Goal: Task Accomplishment & Management: Use online tool/utility

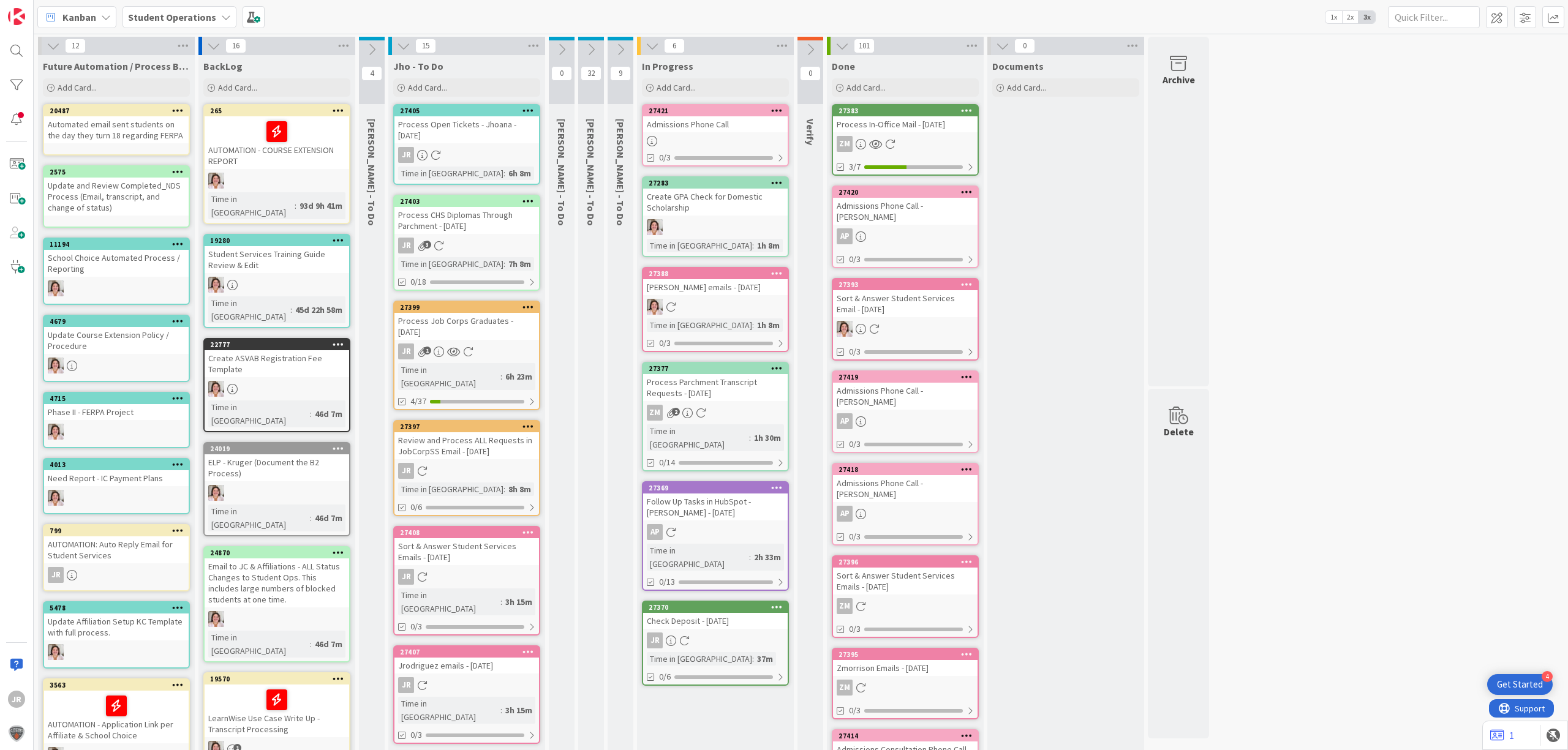
scroll to position [490, 0]
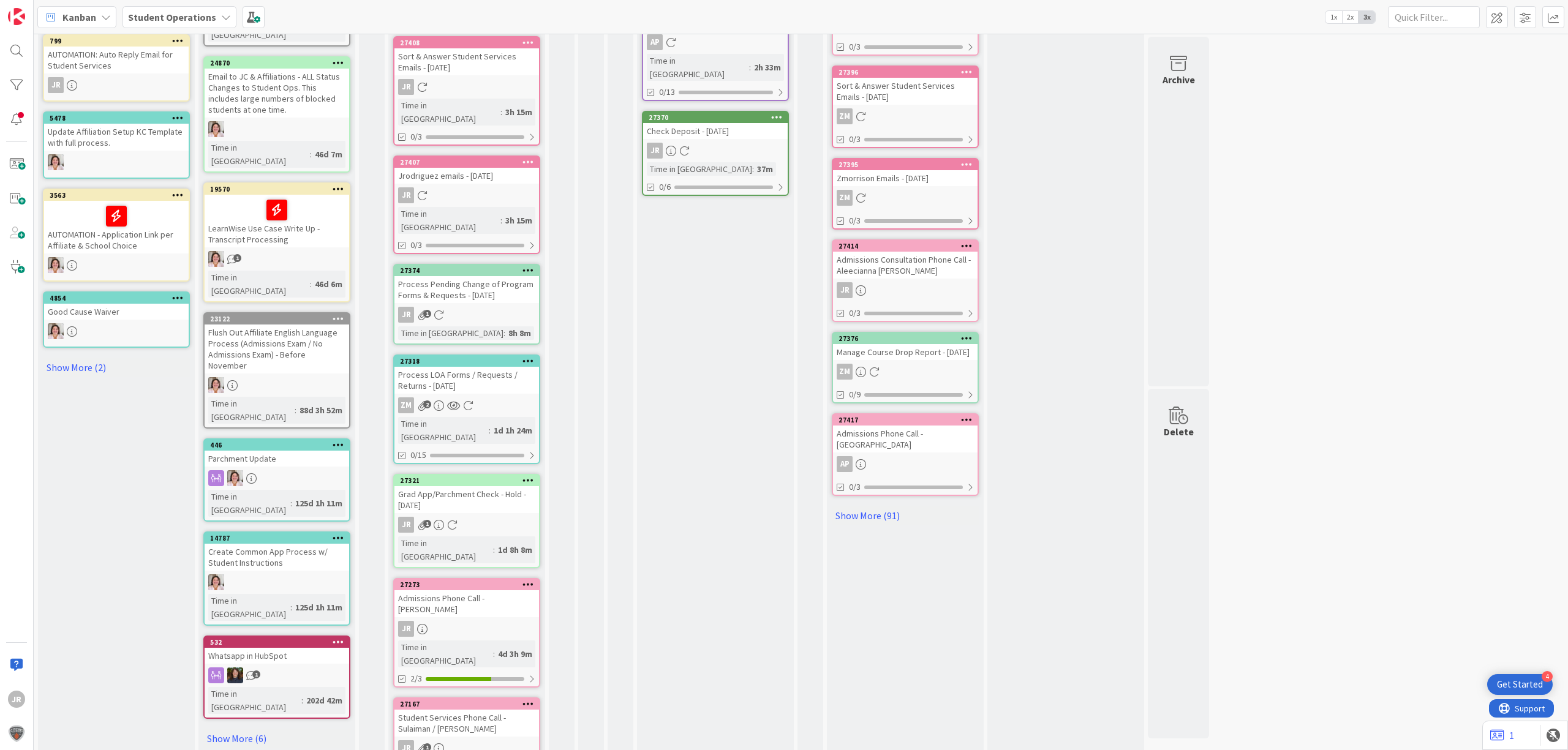
click at [697, 123] on div "Check Deposit - [DATE]" at bounding box center [715, 130] width 145 height 16
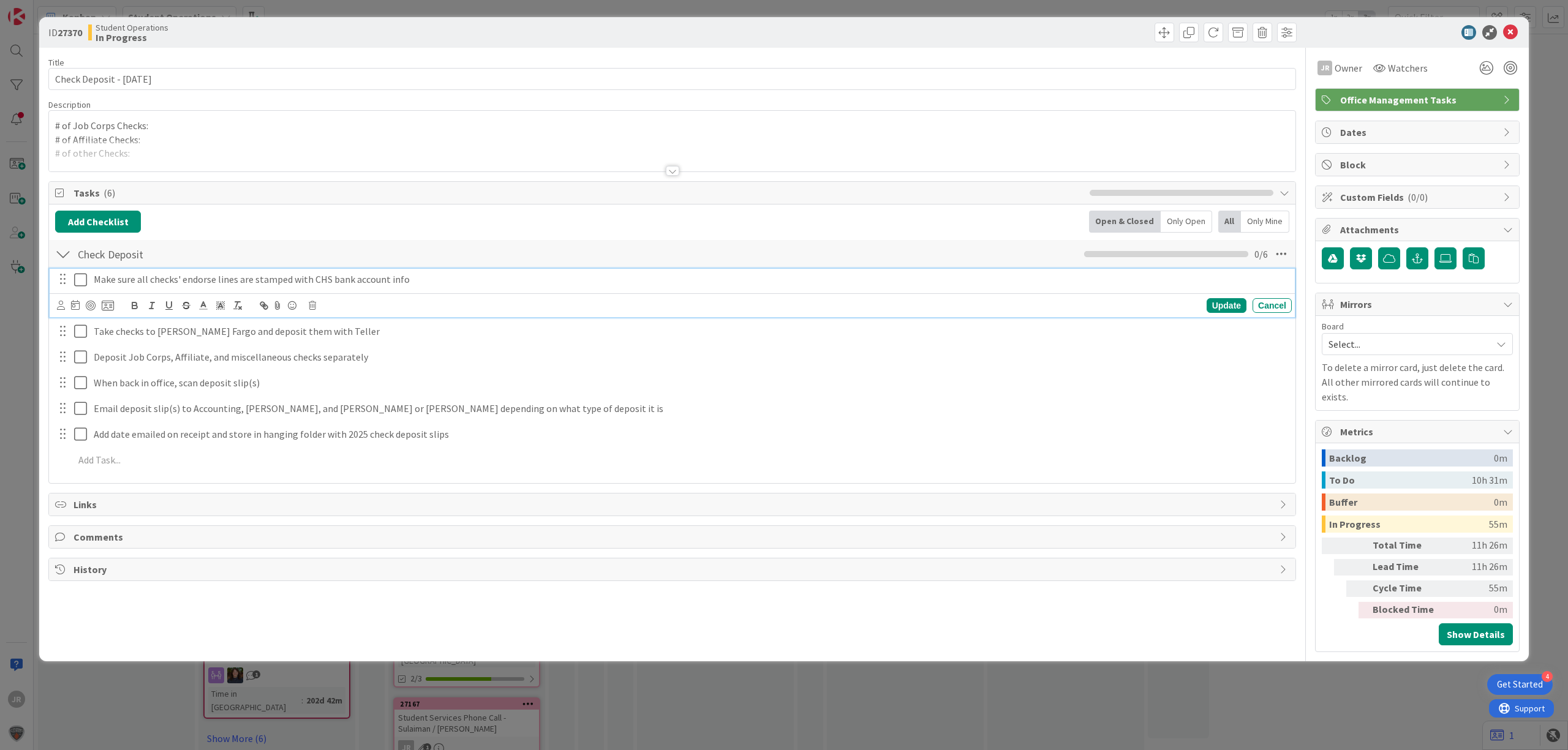
click at [77, 285] on icon at bounding box center [83, 280] width 19 height 15
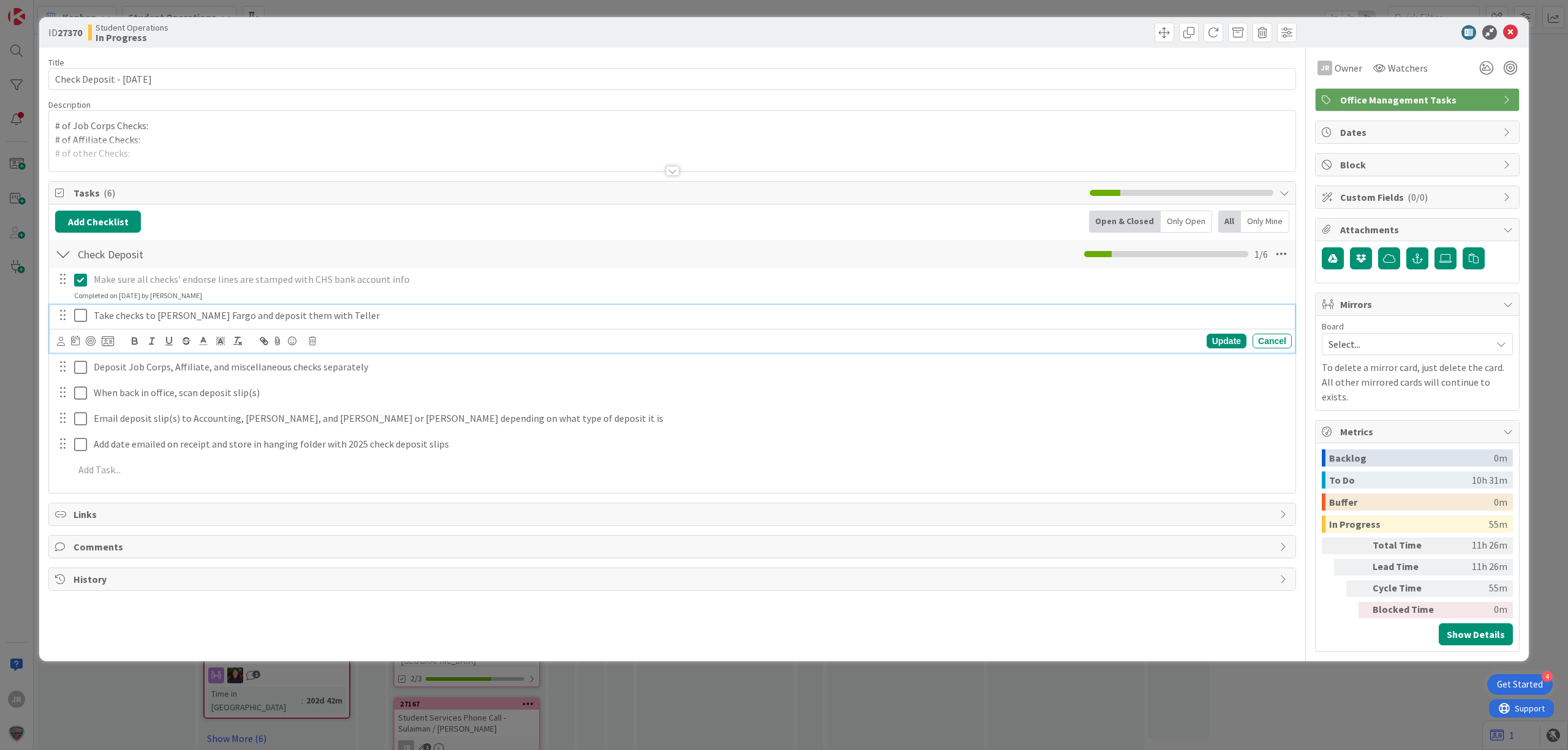
click at [77, 315] on icon at bounding box center [83, 315] width 19 height 15
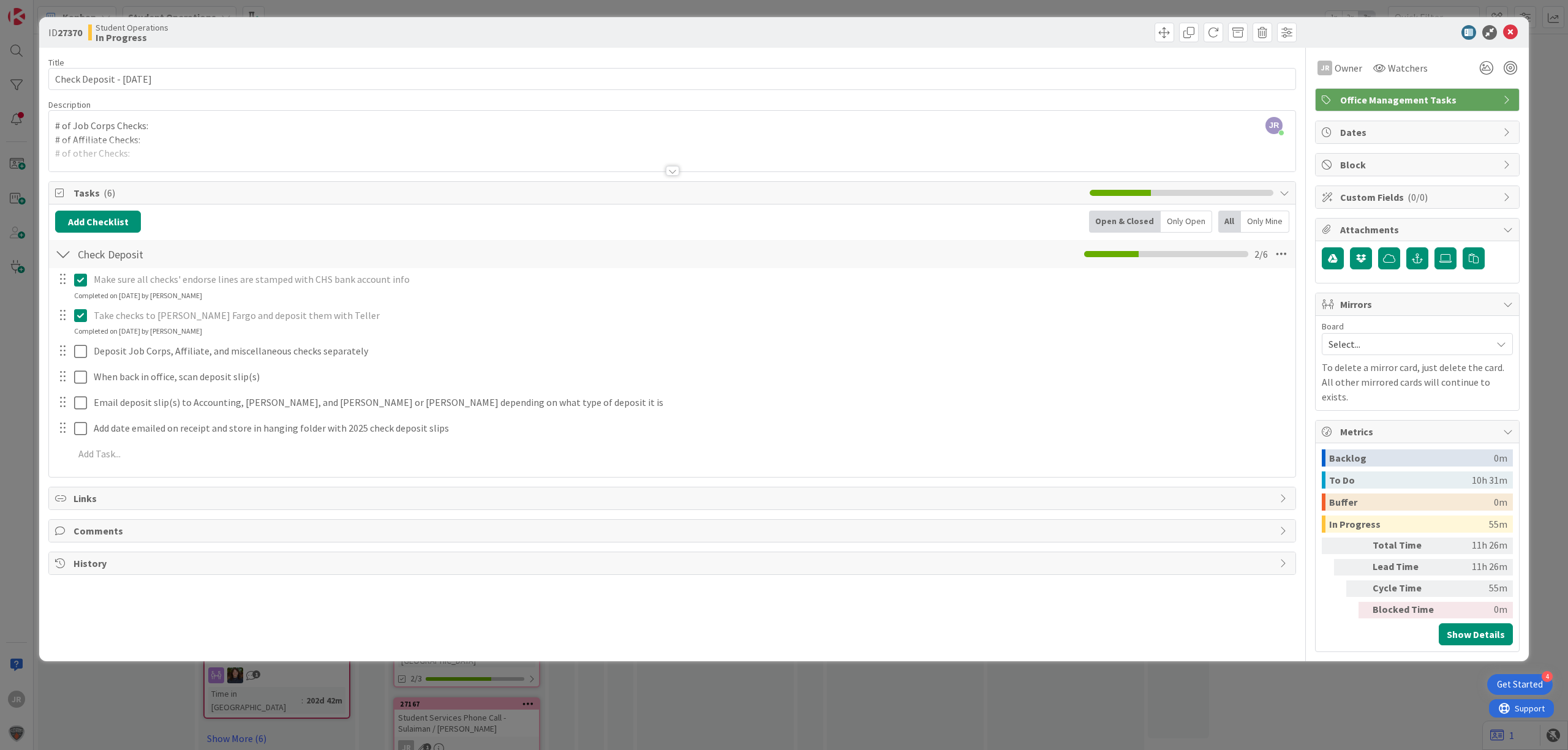
click at [83, 341] on div "Make sure all checks' endorse lines are stamped with CHS bank account info Upda…" at bounding box center [672, 369] width 1234 height 201
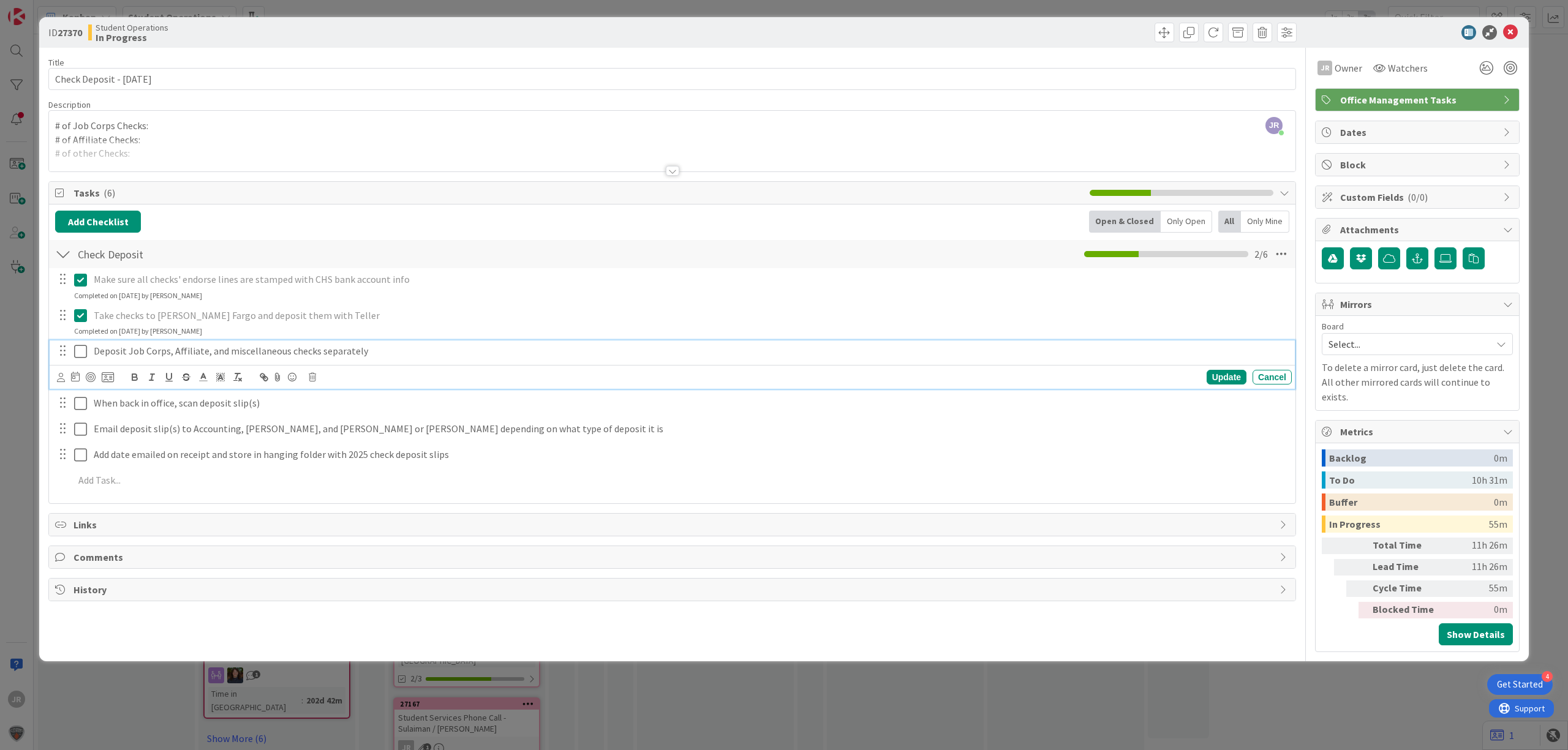
click at [83, 355] on icon at bounding box center [83, 352] width 19 height 15
click at [86, 393] on icon at bounding box center [83, 387] width 19 height 15
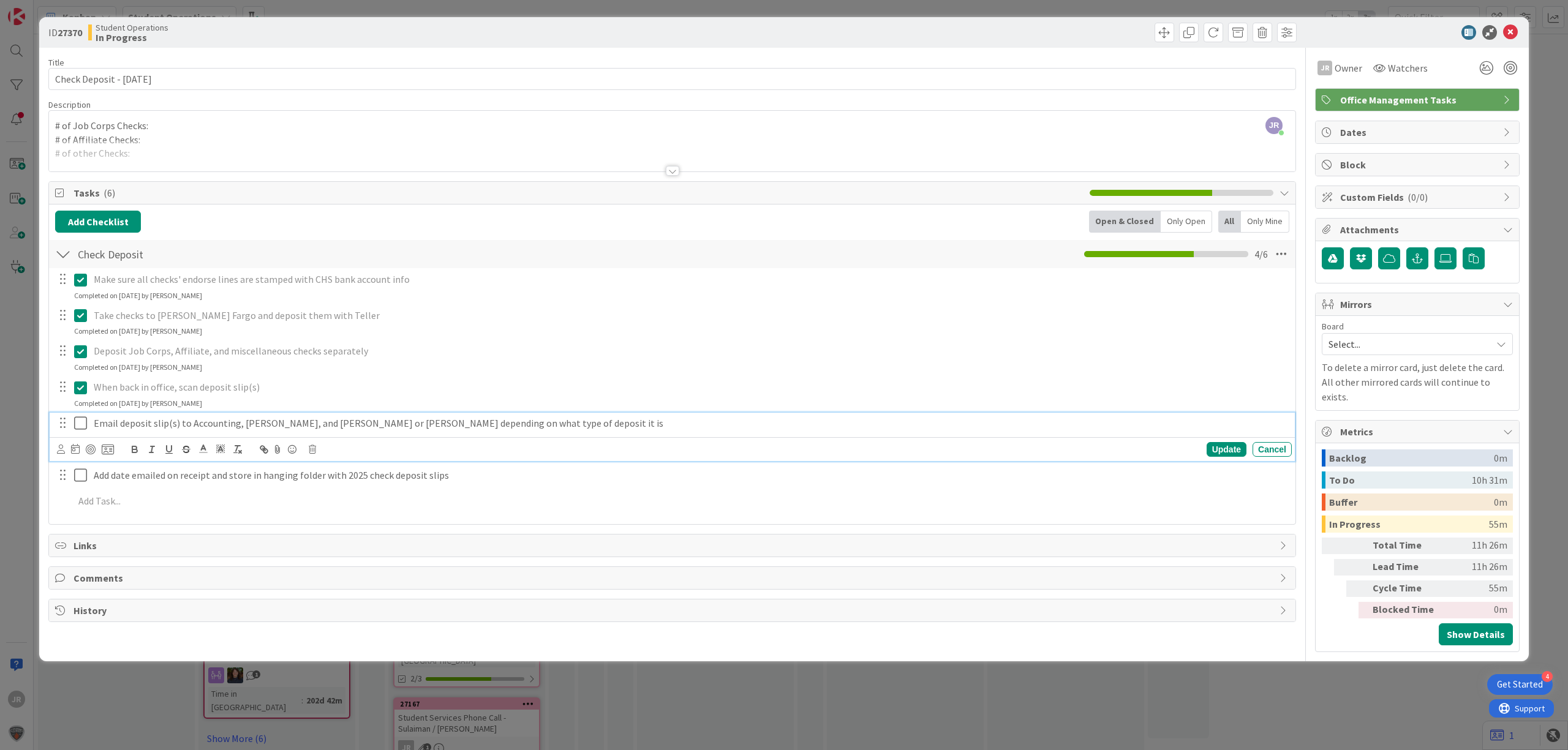
click at [87, 425] on icon at bounding box center [83, 423] width 19 height 15
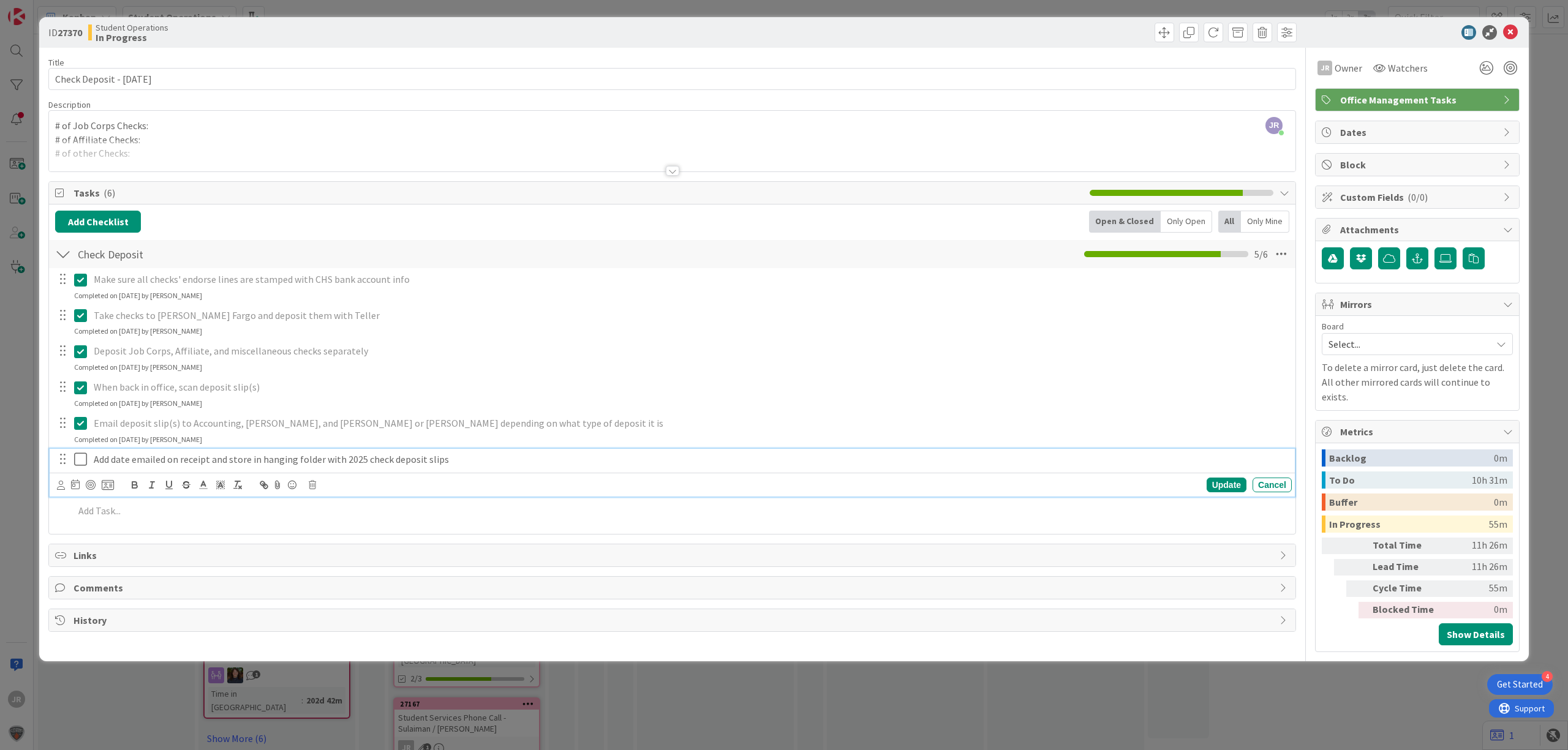
click at [79, 459] on icon at bounding box center [83, 460] width 19 height 15
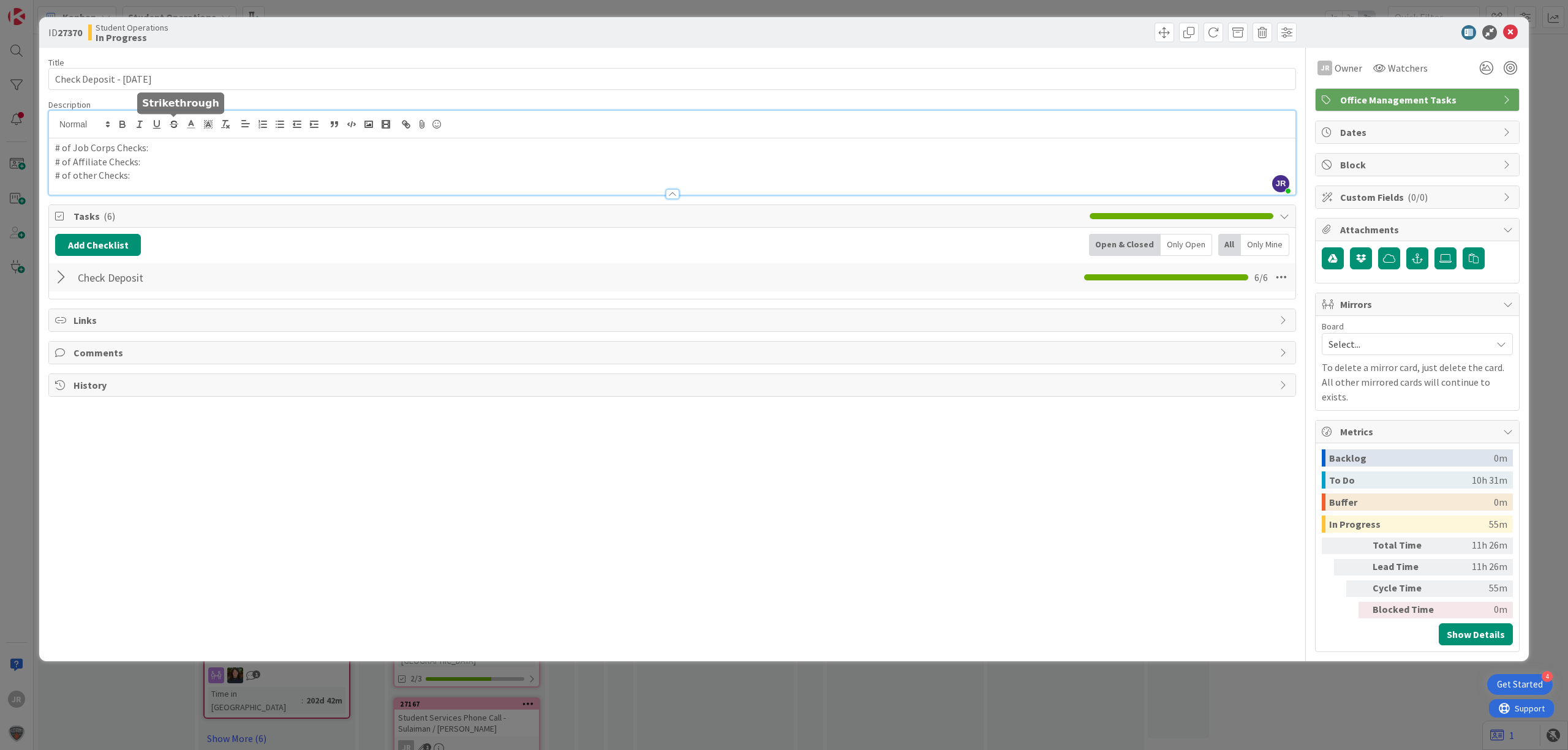
click at [172, 127] on div "JR [PERSON_NAME] just joined # of Job Corps Checks: # of Affiliate Checks: # of…" at bounding box center [672, 153] width 1247 height 84
click at [1167, 37] on span at bounding box center [1164, 32] width 19 height 19
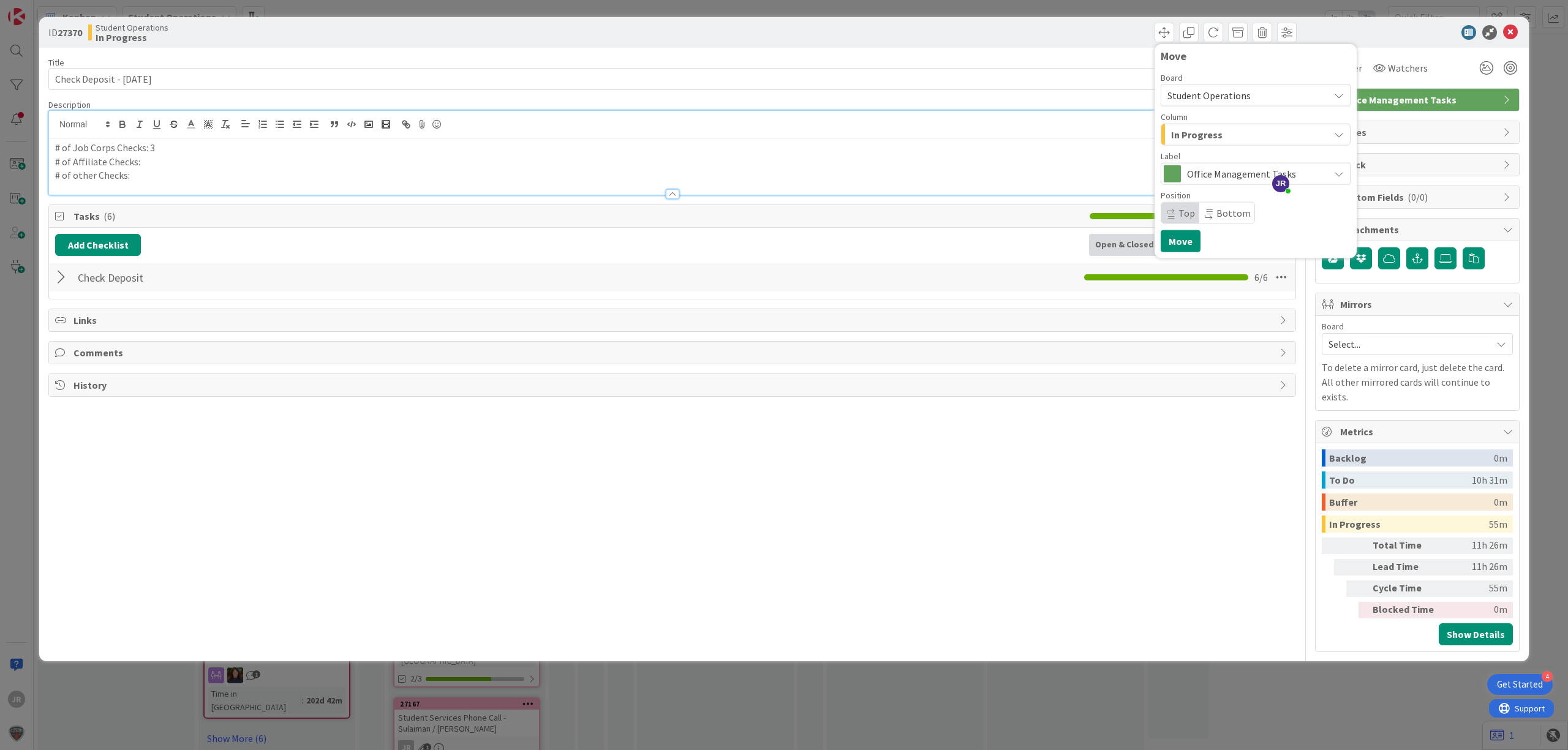
click at [1196, 127] on span "In Progress" at bounding box center [1197, 134] width 51 height 16
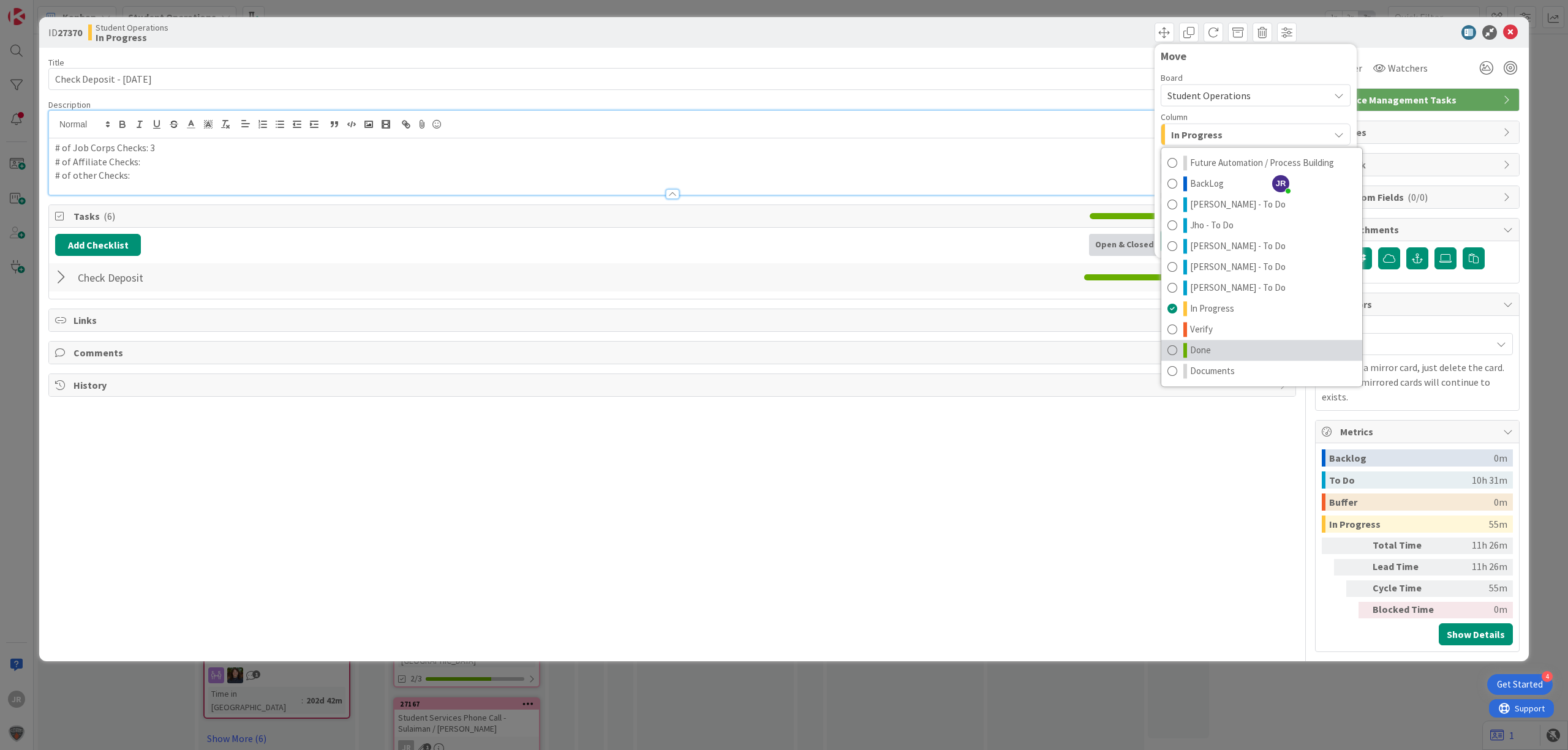
click at [1192, 357] on span "Done" at bounding box center [1201, 350] width 21 height 15
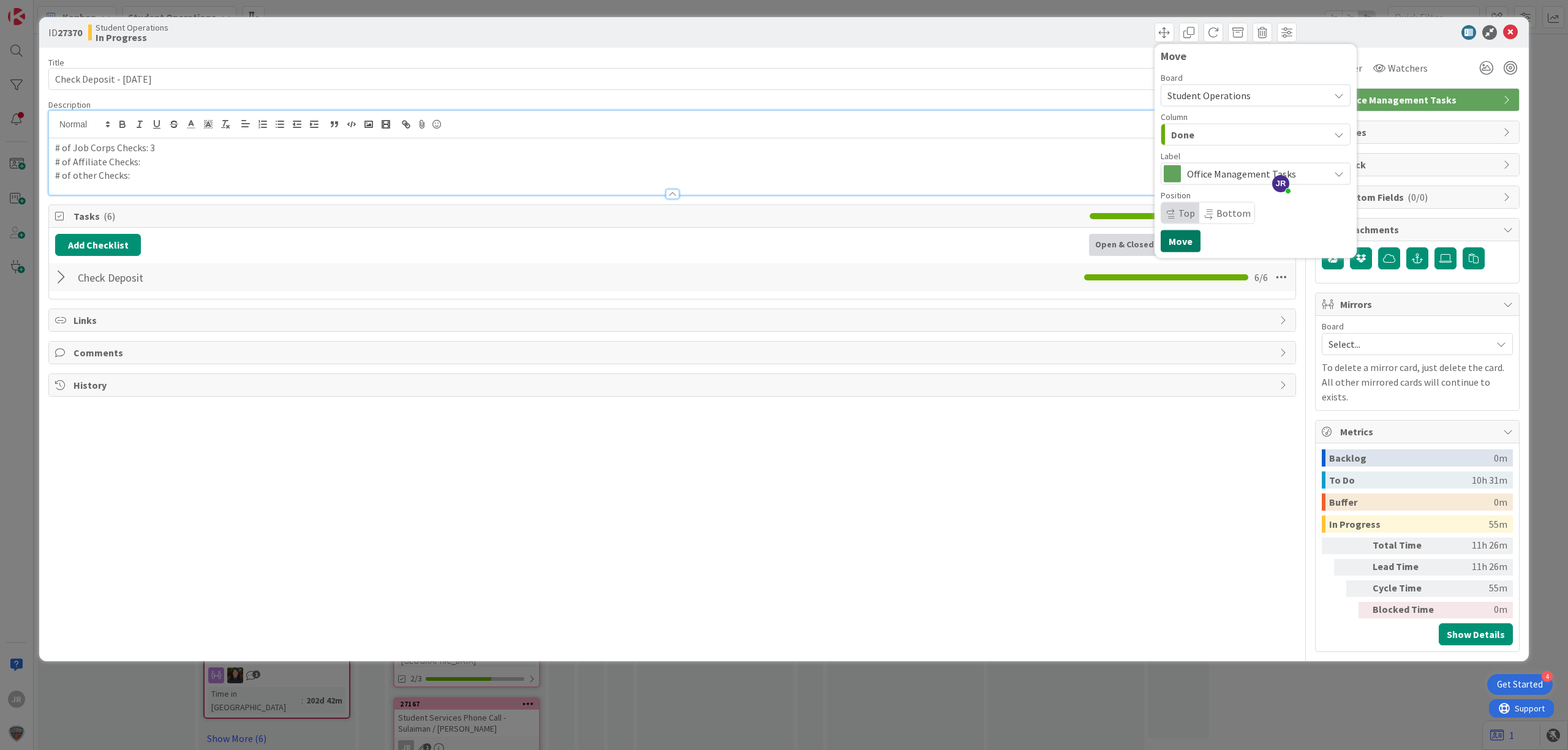
click at [1176, 233] on button "Move" at bounding box center [1180, 241] width 39 height 22
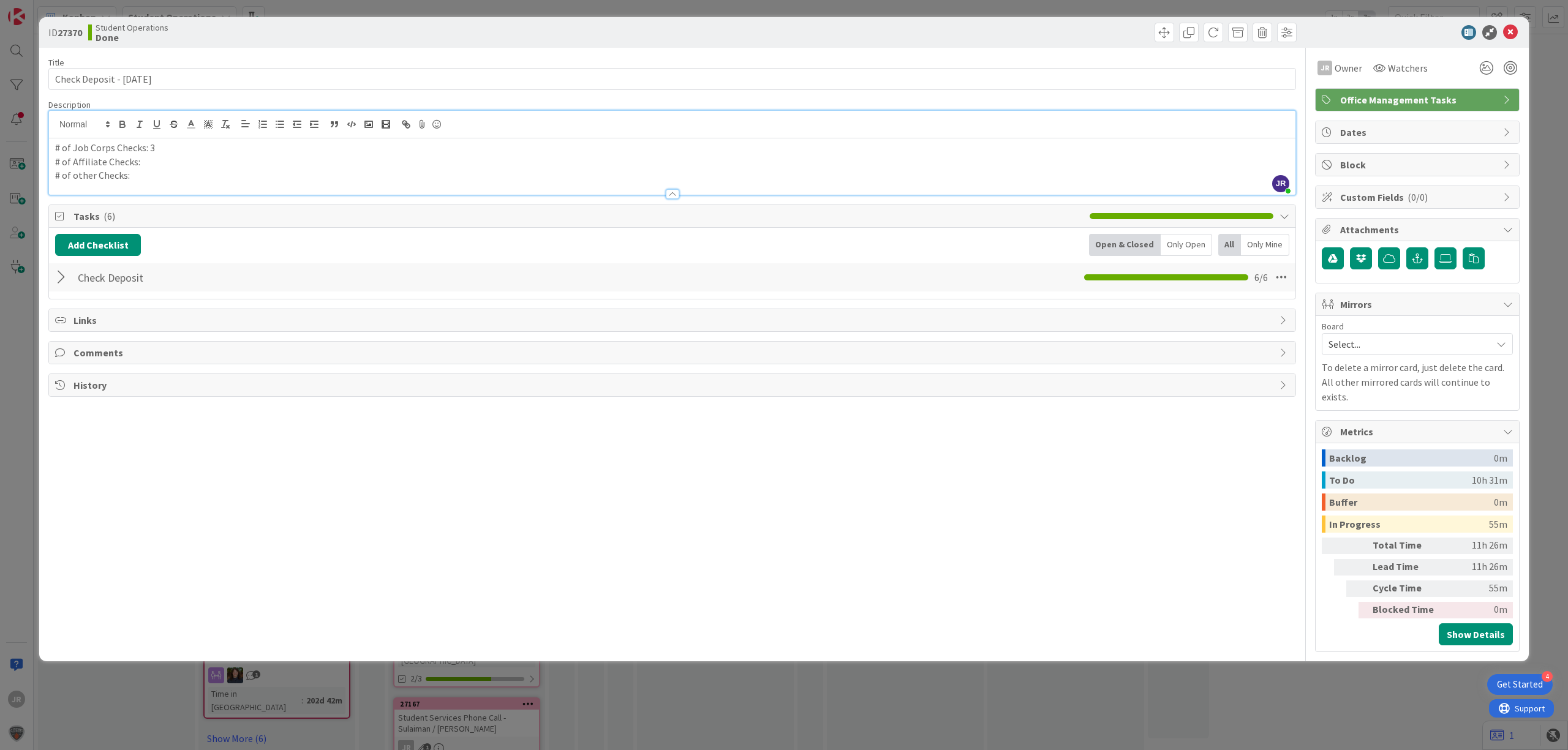
click at [1128, 5] on div "ID 27370 Student Operations Done Move Move Title 26 / 128 Check Deposit - [DATE…" at bounding box center [784, 375] width 1568 height 750
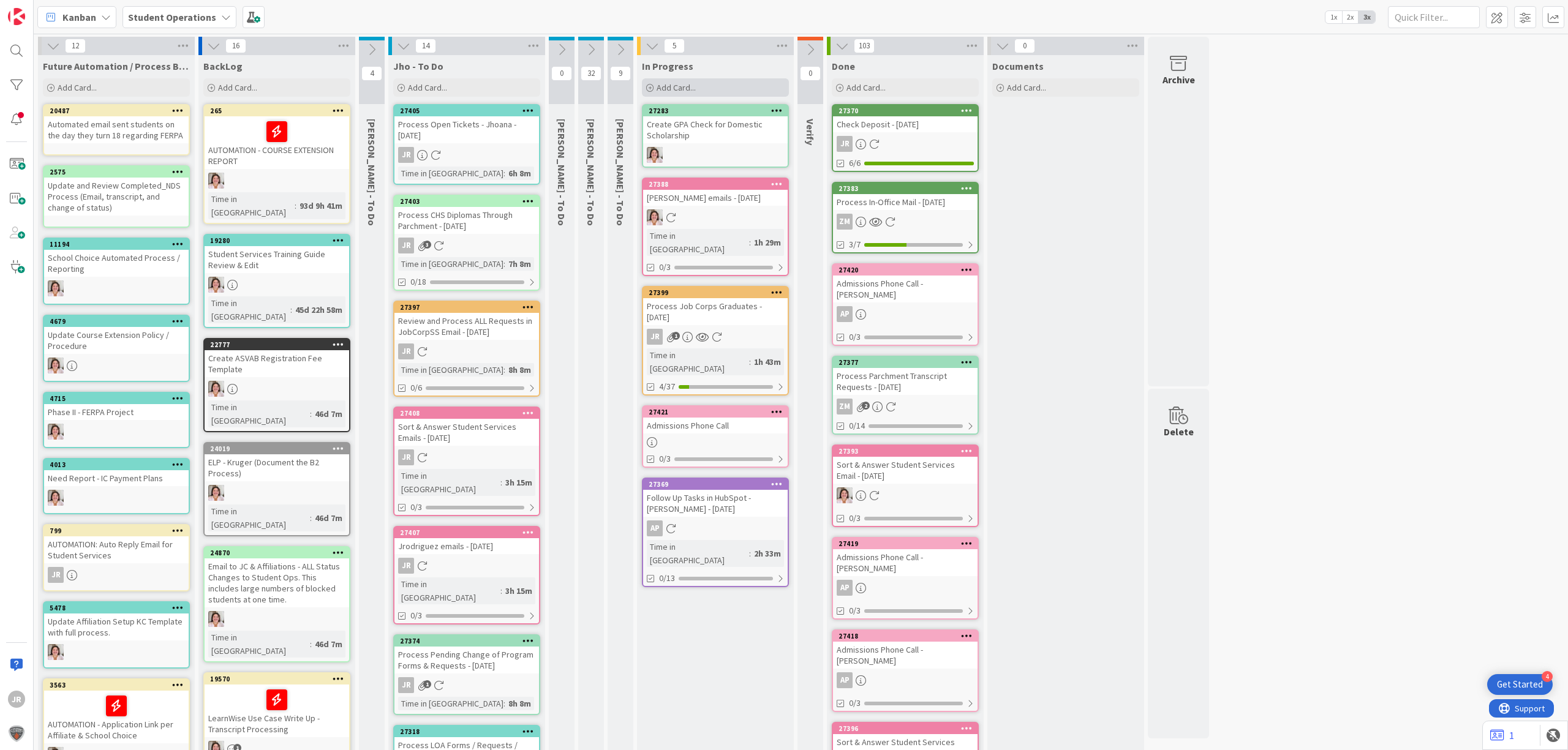
click at [700, 91] on div "Add Card..." at bounding box center [715, 87] width 147 height 19
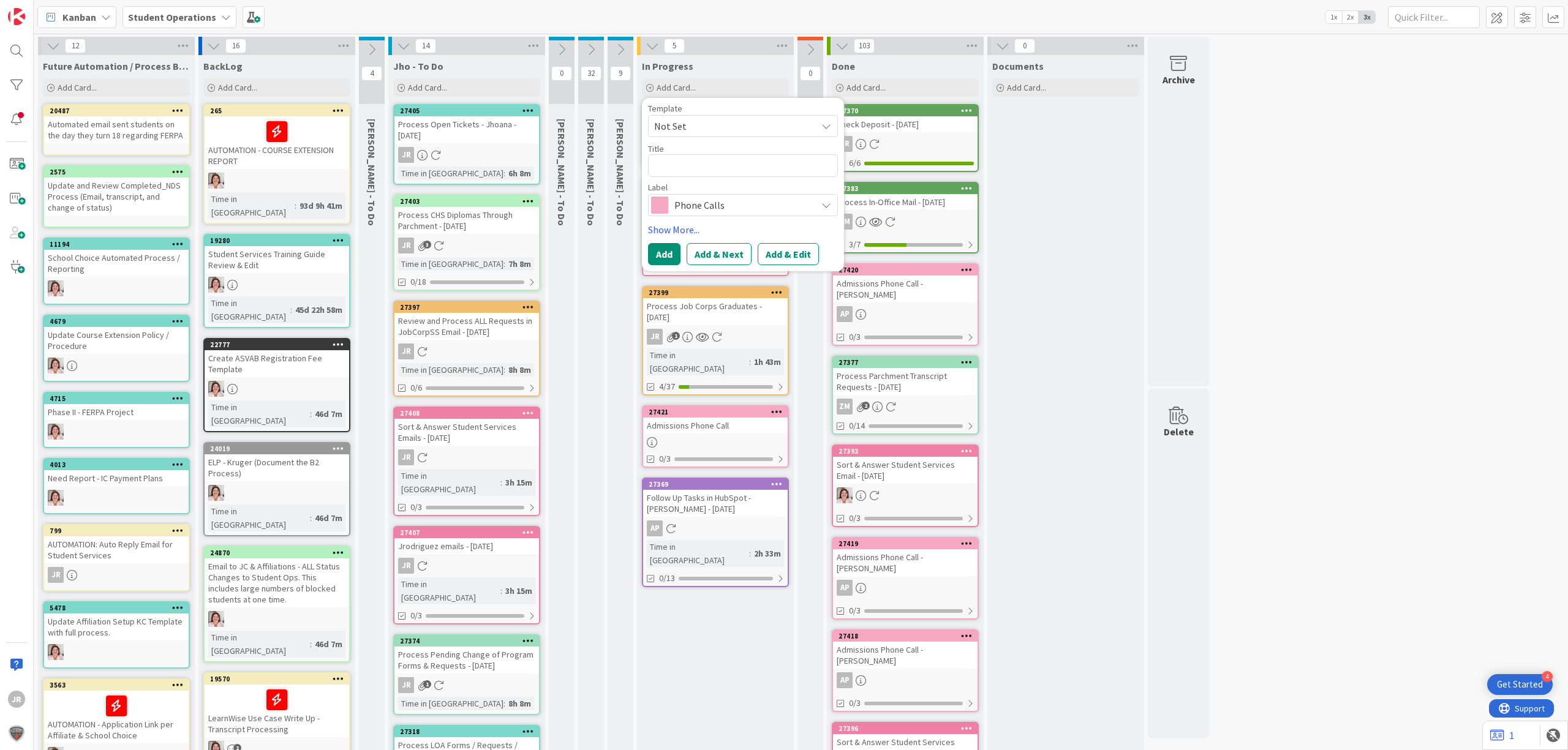
click at [711, 126] on span "Not Set" at bounding box center [730, 126] width 153 height 16
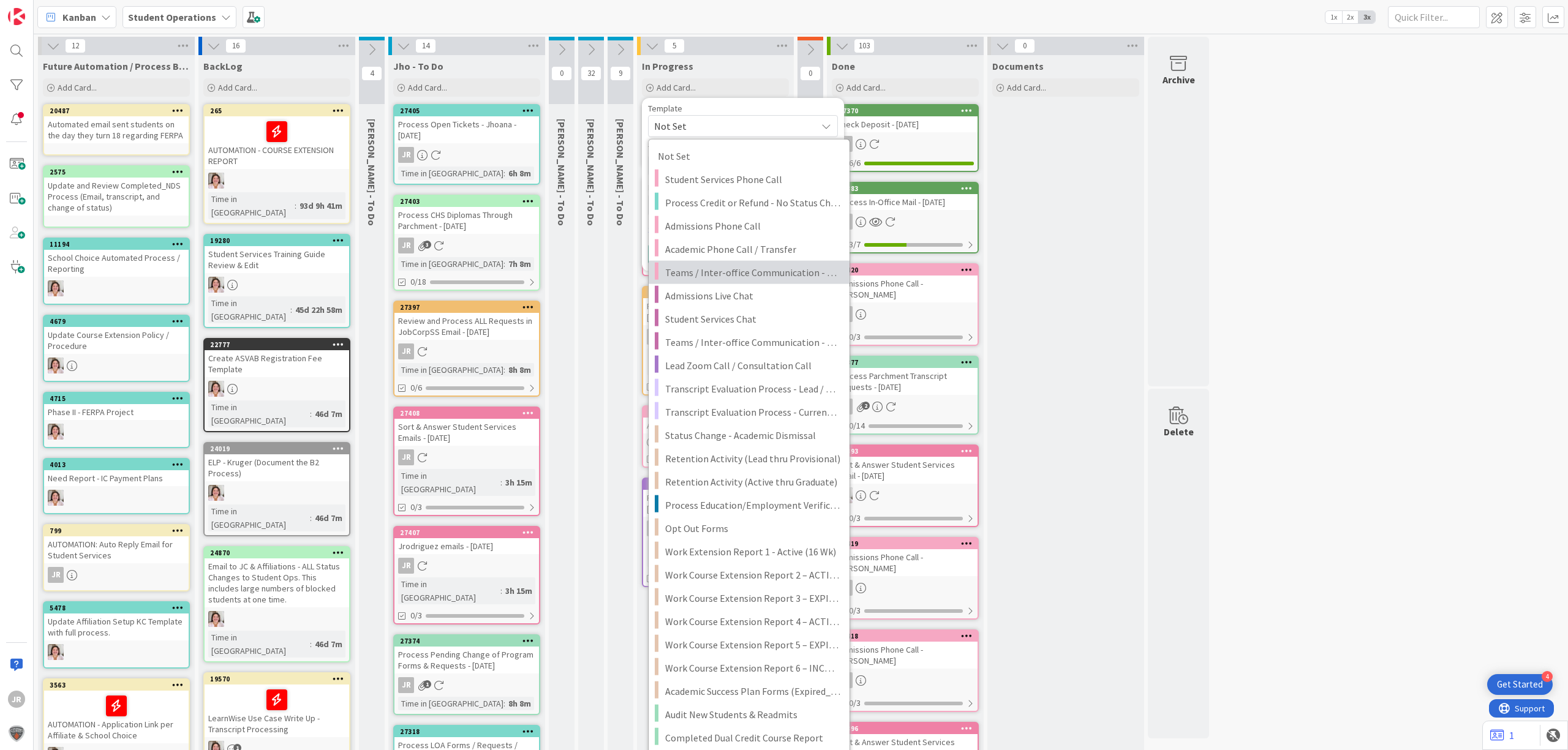
click at [759, 280] on span "Teams / Inter-office Communication - Call" at bounding box center [753, 272] width 175 height 16
type textarea "x"
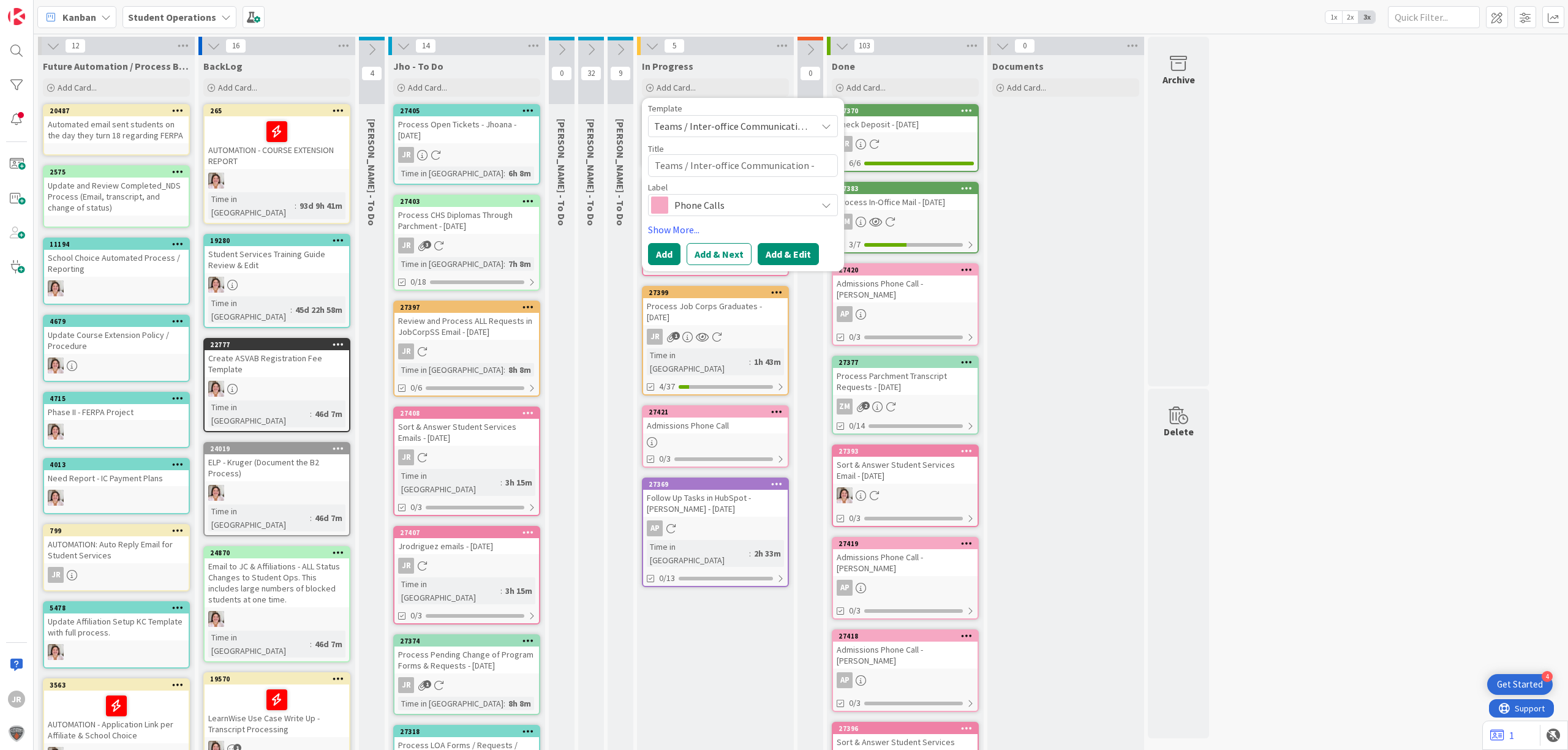
click at [786, 252] on button "Add & Edit" at bounding box center [788, 254] width 61 height 22
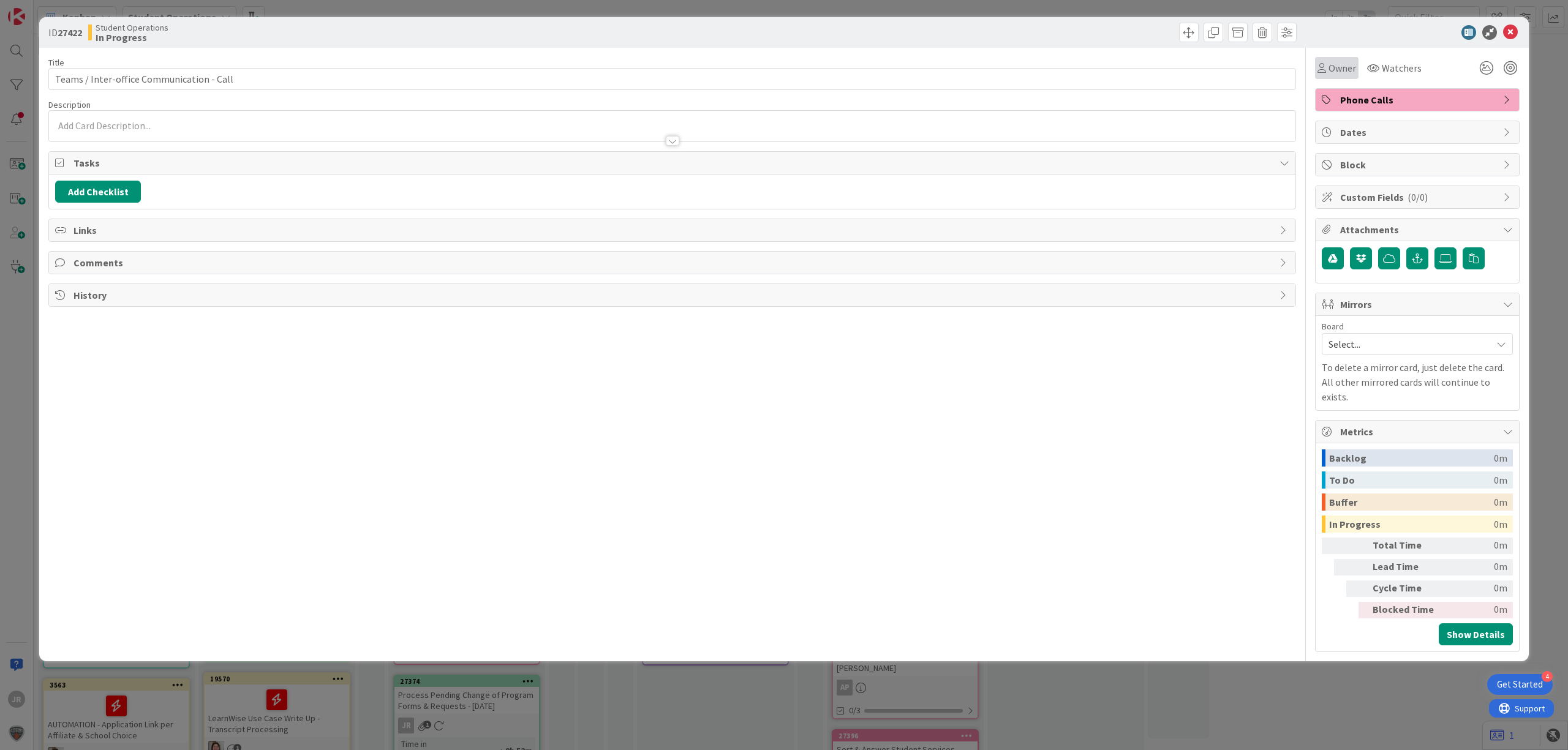
click at [1319, 74] on div "Owner" at bounding box center [1337, 68] width 39 height 15
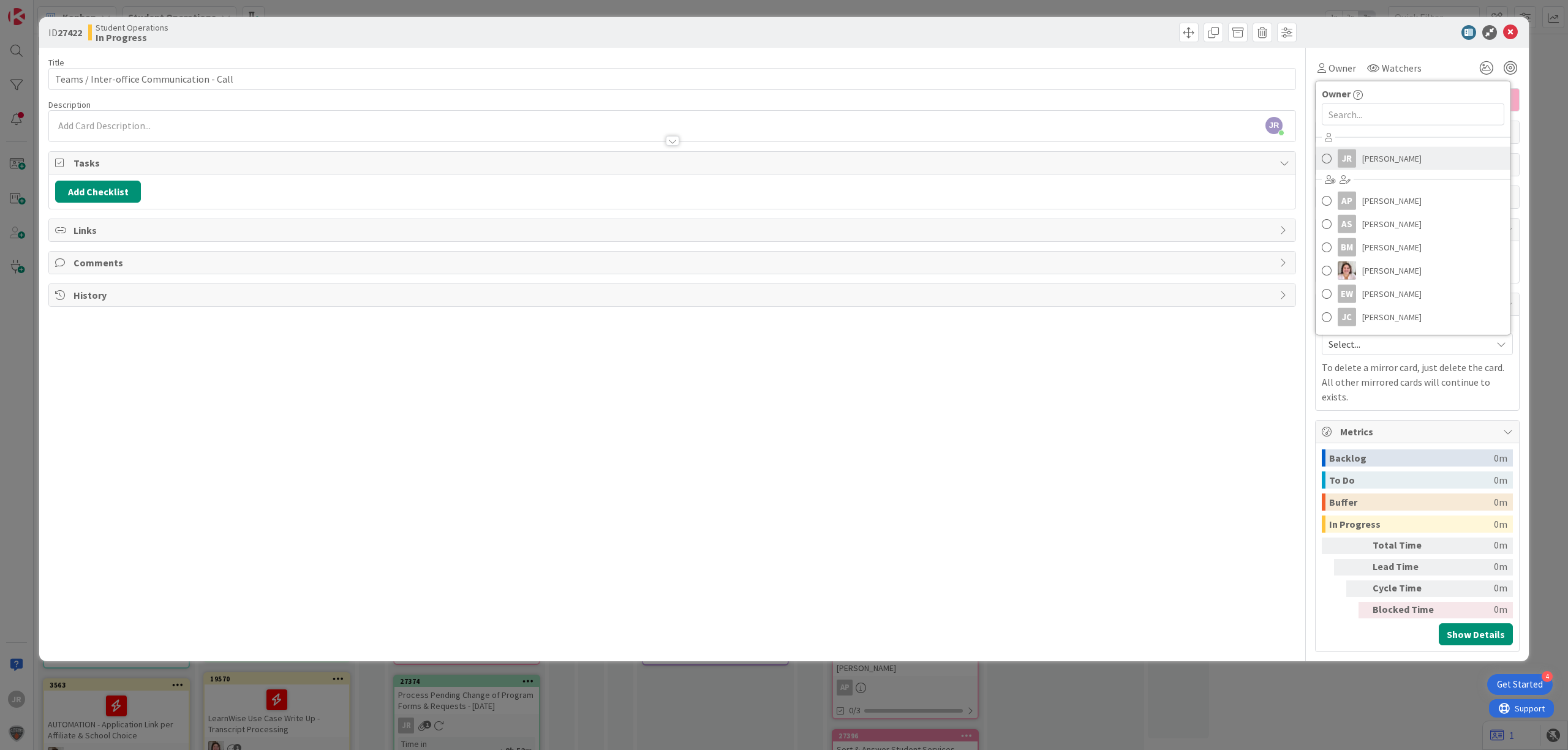
click at [1361, 159] on link "JR [PERSON_NAME]" at bounding box center [1413, 158] width 195 height 23
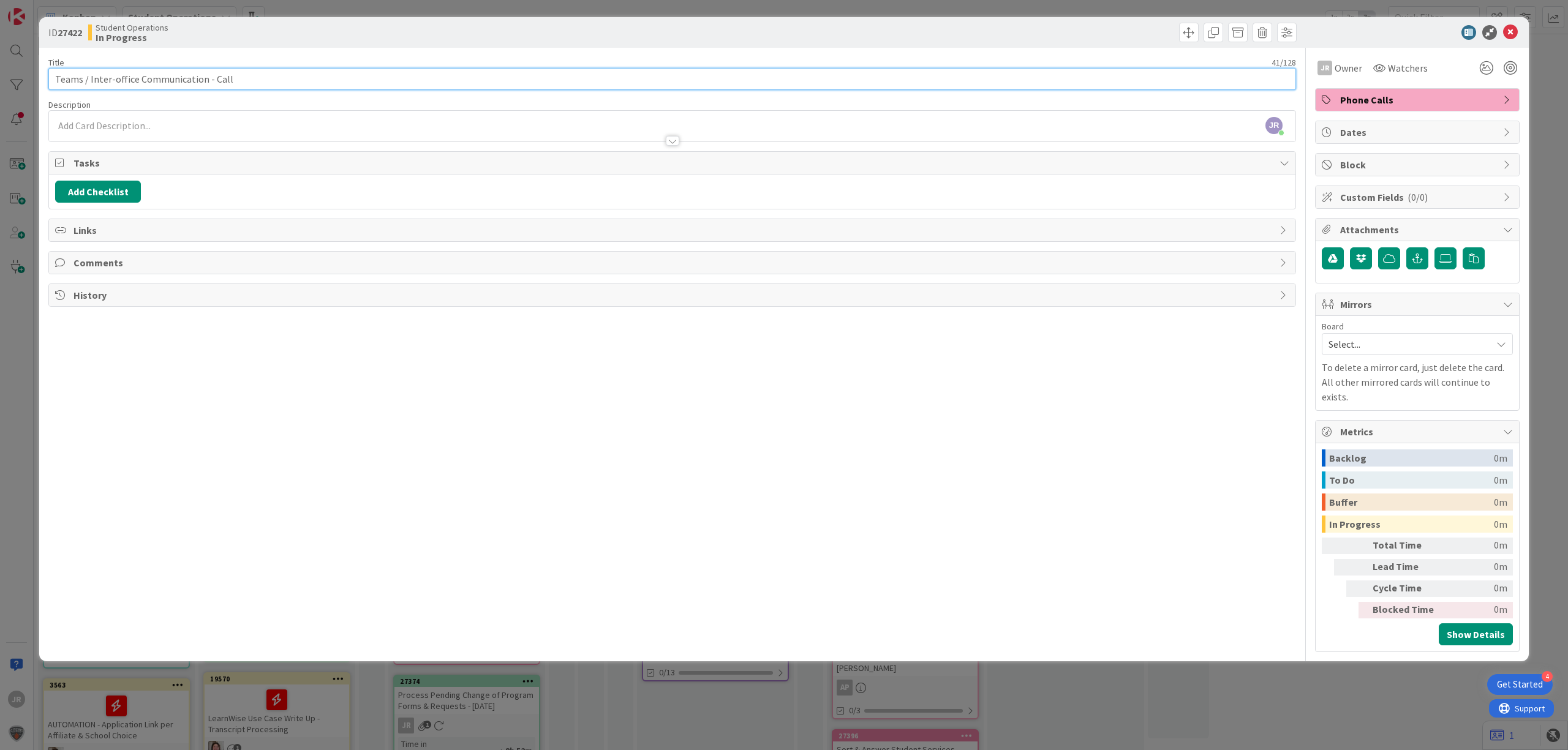
drag, startPoint x: 425, startPoint y: 81, endPoint x: 425, endPoint y: 91, distance: 10.0
click at [425, 87] on input "Teams / Inter-office Communication - Call" at bounding box center [672, 79] width 1248 height 22
click at [260, 118] on div "JR [PERSON_NAME] joined 3 m ago" at bounding box center [672, 126] width 1247 height 31
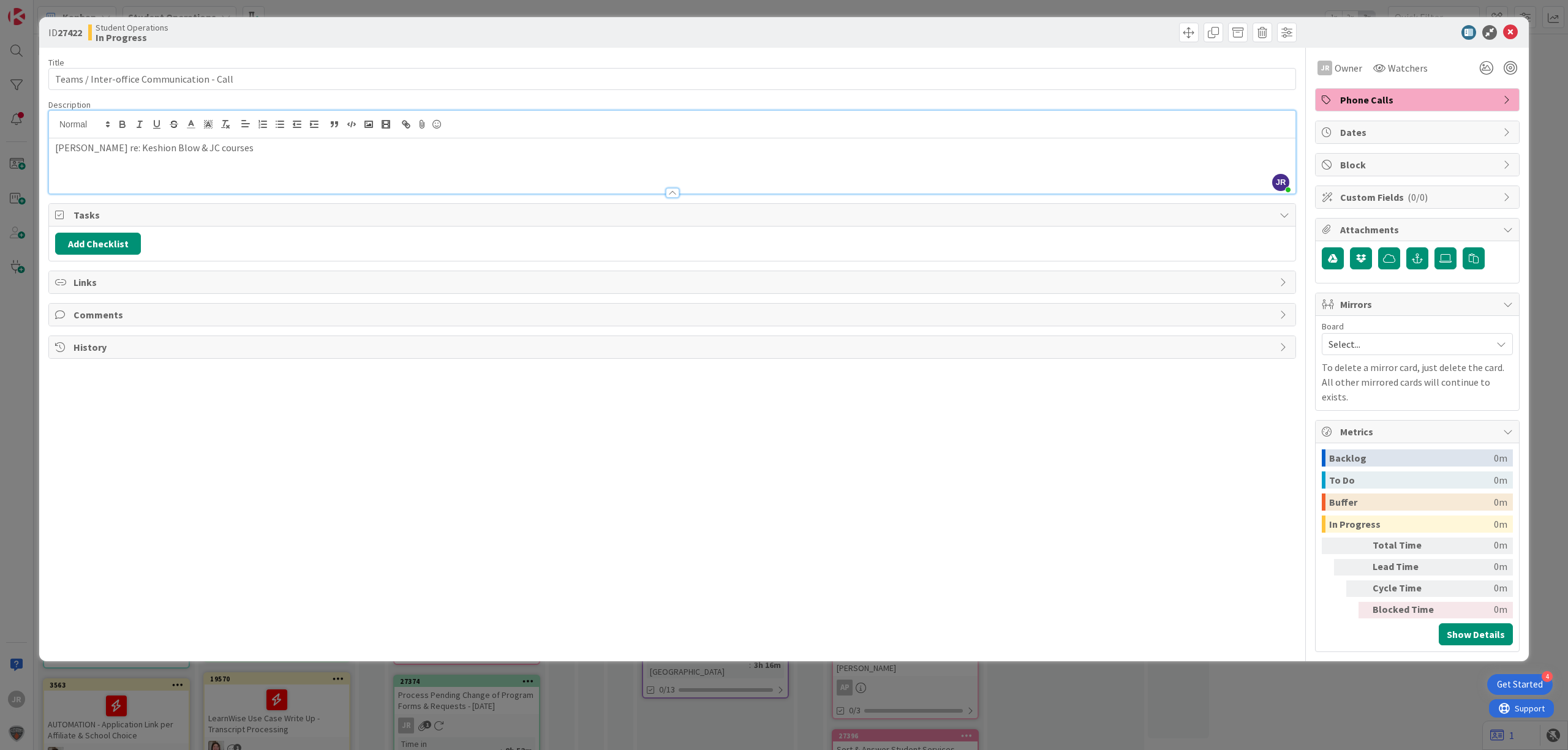
click at [108, 150] on p "[PERSON_NAME] re: Keshion Blow & JC courses" at bounding box center [672, 147] width 1234 height 14
drag, startPoint x: 229, startPoint y: 158, endPoint x: -16, endPoint y: 174, distance: 245.5
click at [0, 174] on html "4 Get Started JR Kanban Student Operations 1x 2x 3x 12 Future Automation / Proc…" at bounding box center [784, 375] width 1568 height 750
click at [1189, 36] on span at bounding box center [1189, 32] width 19 height 19
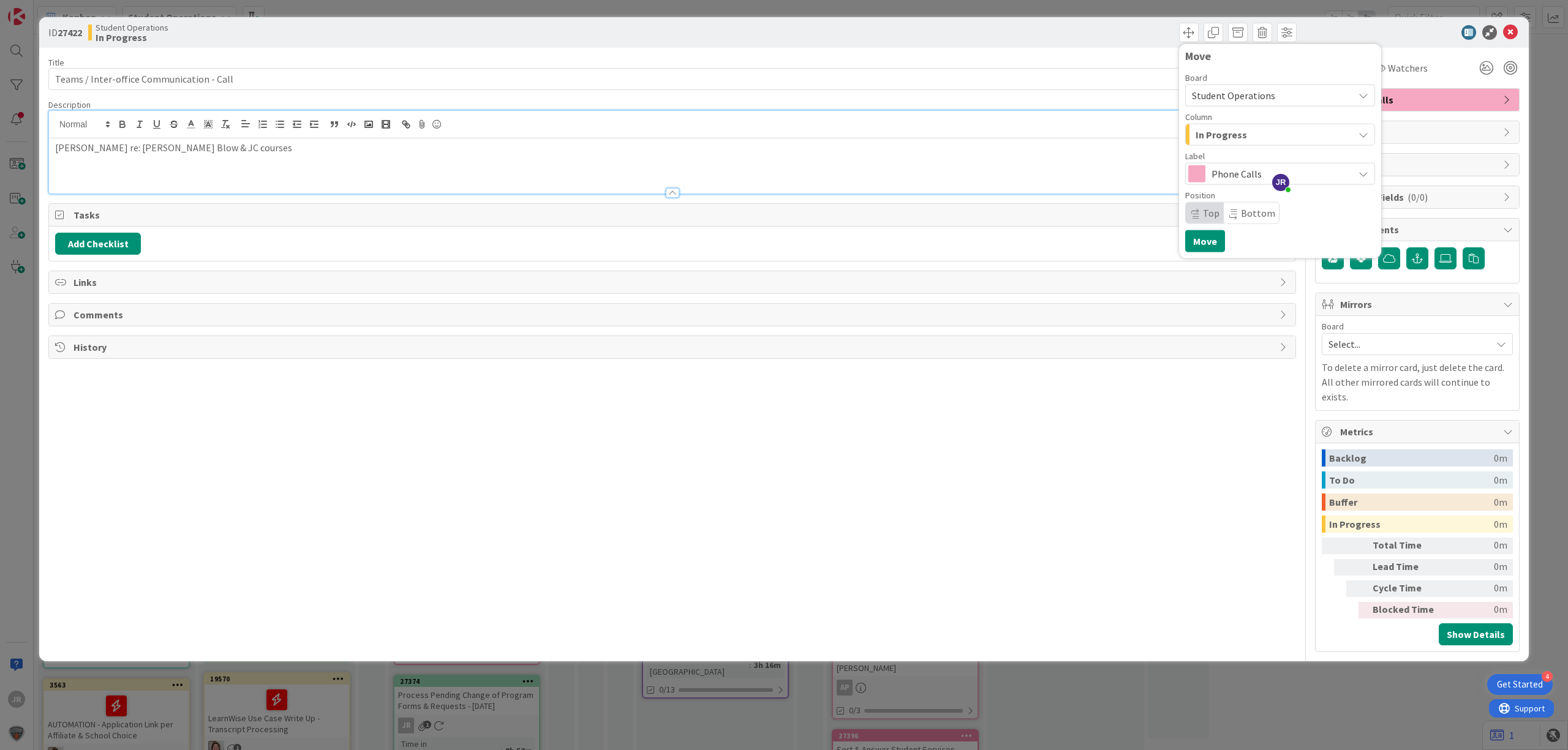
click at [1231, 143] on div "In Progress" at bounding box center [1273, 135] width 161 height 19
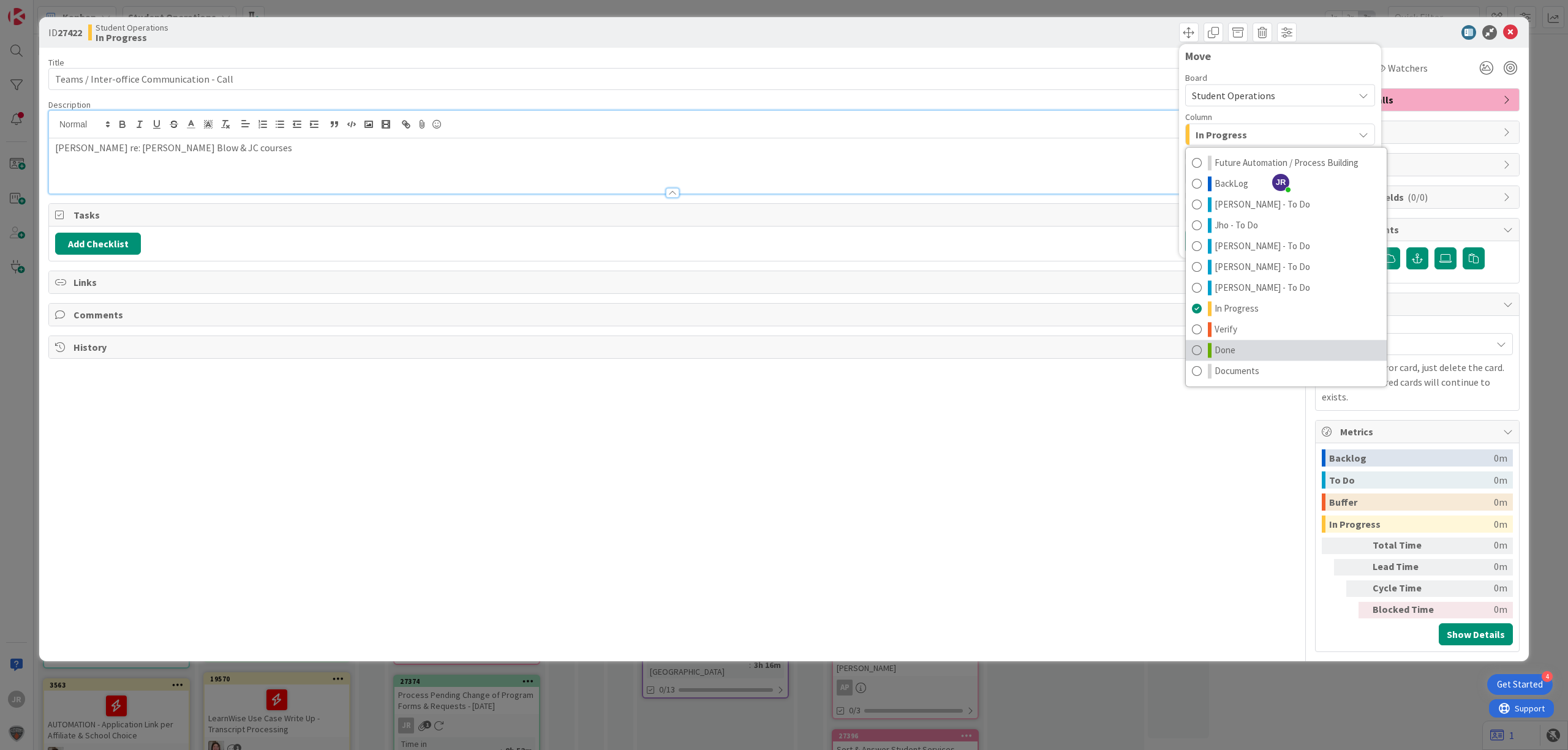
drag, startPoint x: 1248, startPoint y: 348, endPoint x: 1230, endPoint y: 346, distance: 18.1
click at [1248, 346] on link "Done" at bounding box center [1286, 350] width 201 height 21
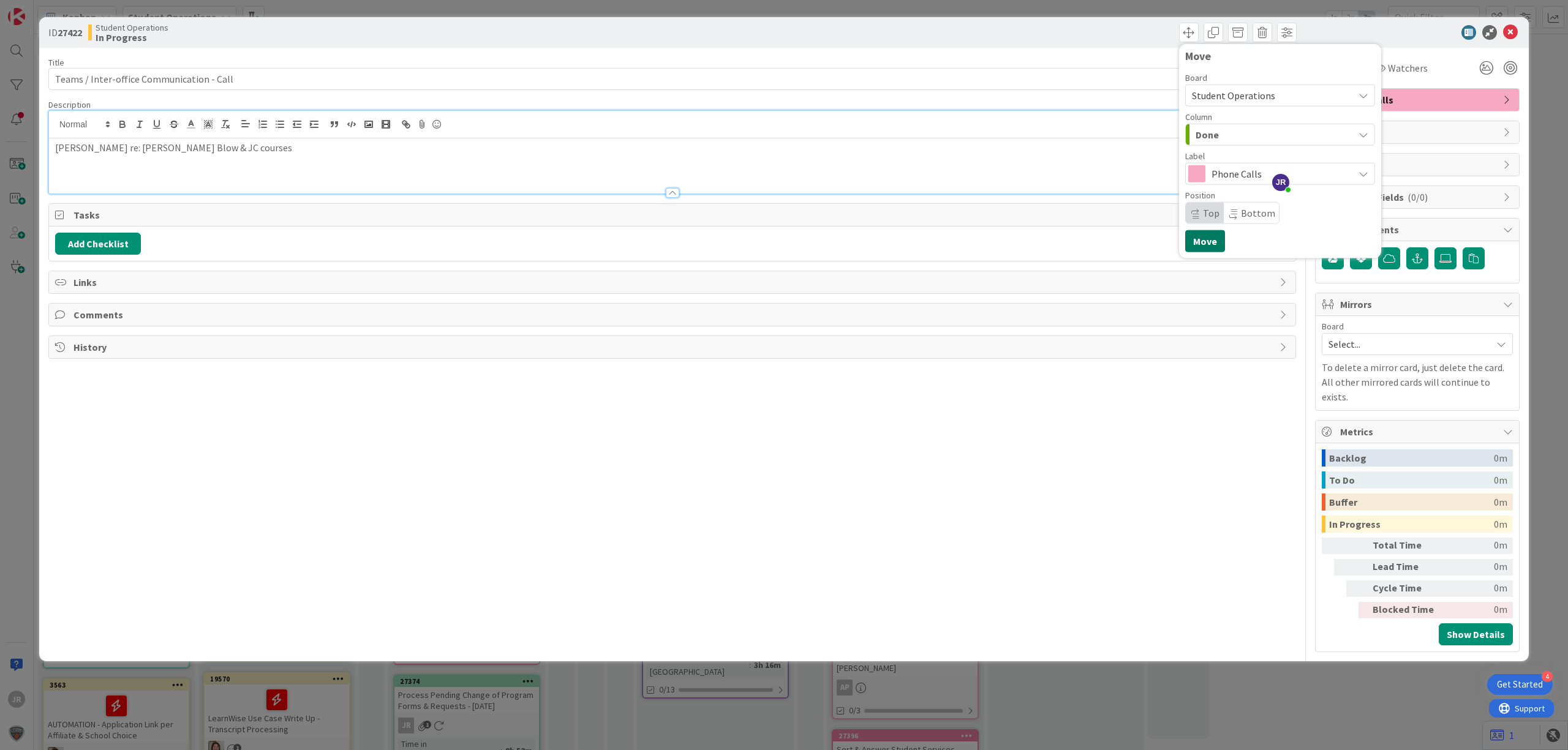
click at [1221, 239] on button "Move" at bounding box center [1205, 241] width 39 height 22
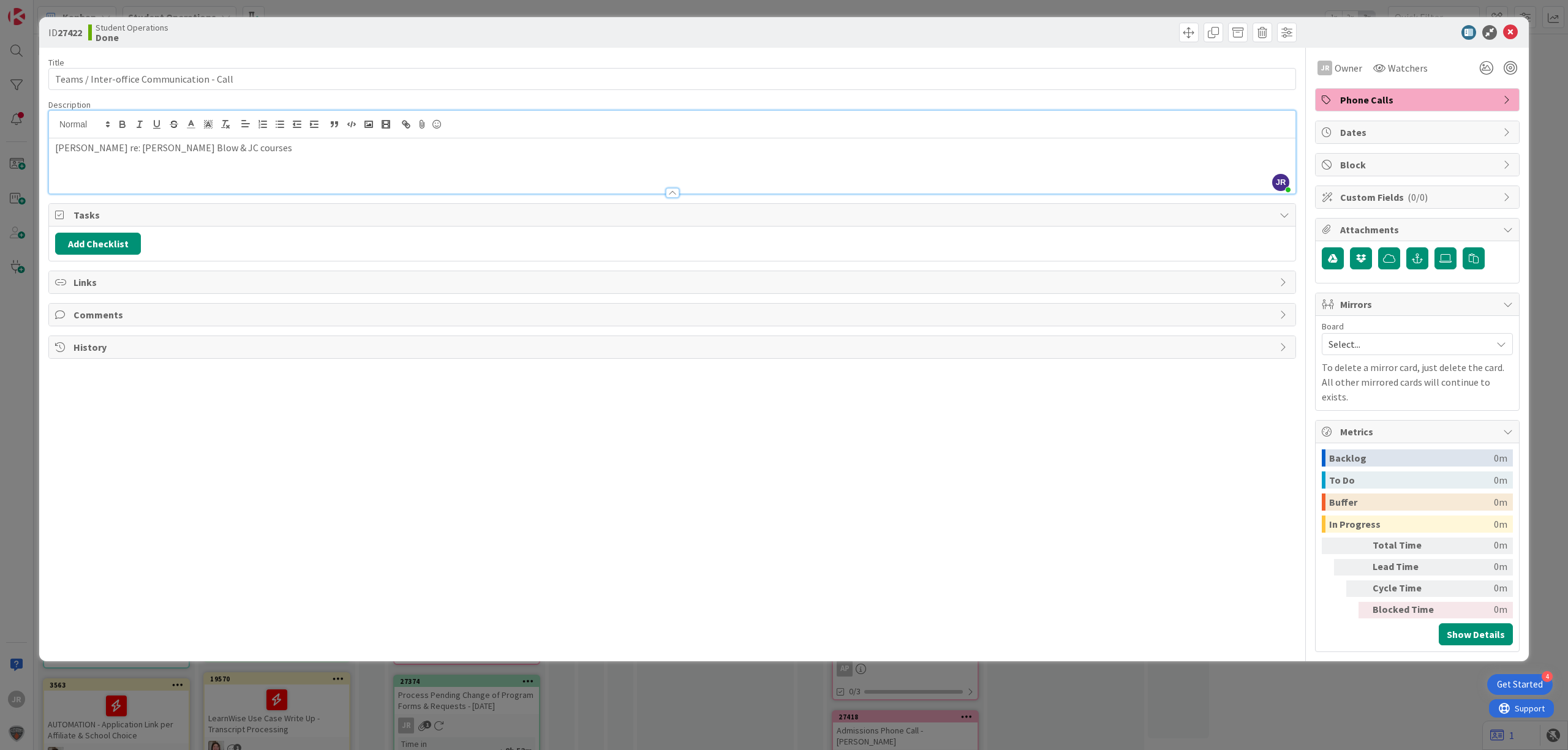
click at [986, 6] on div "ID 27422 Student Operations Done Move Move Title 41 / 128 Teams / Inter-office …" at bounding box center [784, 375] width 1568 height 750
